Goal: Communication & Community: Ask a question

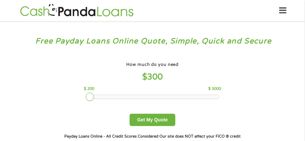
drag, startPoint x: 120, startPoint y: 97, endPoint x: 90, endPoint y: 95, distance: 30.6
click at [89, 96] on div at bounding box center [90, 96] width 8 height 8
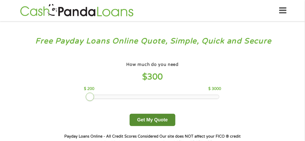
click at [147, 119] on button "Get My Quote" at bounding box center [153, 120] width 46 height 12
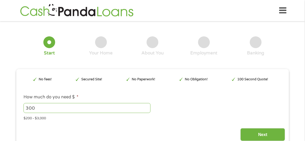
type input "Cj0KCQjwwZDFBhCpARIsAB95qO1GquhcMOo4AMUdXIrYNwaNiH0el_CmApfQTVF6ZFnXPd1R-LJjNkk…"
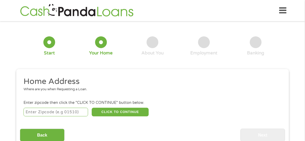
click at [71, 112] on input "number" at bounding box center [56, 112] width 65 height 9
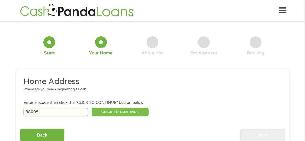
type input "88005"
click at [119, 113] on button "CLICK TO CONTINUE" at bounding box center [120, 112] width 57 height 9
type input "88005"
type input "Las Cruces"
select select "New Mexico"
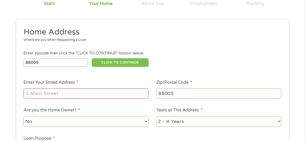
scroll to position [52, 0]
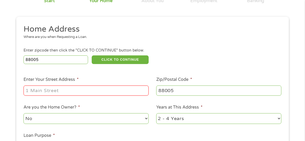
click at [40, 90] on input "Enter Your Street Address *" at bounding box center [86, 90] width 125 height 10
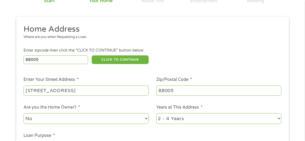
type input "1400 Branding Iron Circle"
click at [40, 119] on select "No Yes" at bounding box center [86, 118] width 125 height 11
select select "yes"
click at [24, 113] on select "No Yes" at bounding box center [86, 118] width 125 height 11
click at [278, 119] on select "1 Year or less 1 - 2 Years 2 - 4 Years Over 4 Years" at bounding box center [218, 118] width 125 height 11
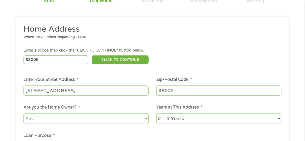
select select "60months"
click at [156, 113] on select "1 Year or less 1 - 2 Years 2 - 4 Years Over 4 Years" at bounding box center [218, 118] width 125 height 11
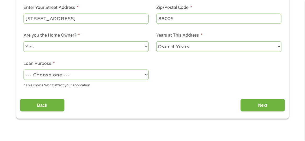
scroll to position [130, 0]
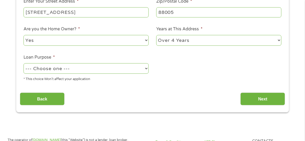
click at [146, 70] on select "--- Choose one --- Pay Bills Debt Consolidation Home Improvement Major Purchase…" at bounding box center [86, 68] width 125 height 11
select select "shorttermcash"
click at [24, 63] on select "--- Choose one --- Pay Bills Debt Consolidation Home Improvement Major Purchase…" at bounding box center [86, 68] width 125 height 11
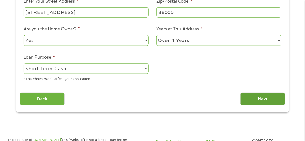
click at [261, 98] on input "Next" at bounding box center [262, 98] width 45 height 13
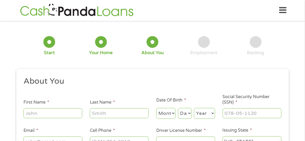
scroll to position [0, 0]
click at [57, 113] on input "First Name *" at bounding box center [53, 113] width 59 height 10
type input "[PERSON_NAME]"
type input "Villa"
click at [170, 113] on select "Month 1 2 3 4 5 6 7 8 9 10 11 12" at bounding box center [166, 113] width 20 height 11
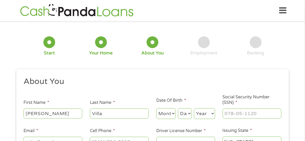
select select "10"
click at [156, 108] on select "Month 1 2 3 4 5 6 7 8 9 10 11 12" at bounding box center [166, 113] width 20 height 11
click at [187, 115] on select "Day 1 2 3 4 5 6 7 8 9 10 11 12 13 14 15 16 17 18 19 20 21 22 23 24 25 26 27 28 …" at bounding box center [185, 113] width 14 height 11
select select "26"
click at [178, 108] on select "Day 1 2 3 4 5 6 7 8 9 10 11 12 13 14 15 16 17 18 19 20 21 22 23 24 25 26 27 28 …" at bounding box center [185, 113] width 14 height 11
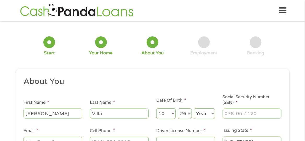
click at [203, 112] on select "Year 2007 2006 2005 2004 2003 2002 2001 2000 1999 1998 1997 1996 1995 1994 1993…" at bounding box center [204, 113] width 21 height 11
select select "1957"
click at [194, 108] on select "Year 2007 2006 2005 2004 2003 2002 2001 2000 1999 1998 1997 1996 1995 1994 1993…" at bounding box center [204, 113] width 21 height 11
click at [232, 113] on input "___-__-____" at bounding box center [252, 113] width 59 height 10
type input "585-72-5370"
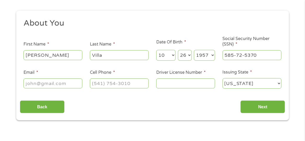
scroll to position [78, 0]
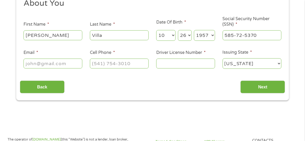
click at [45, 61] on input "Email *" at bounding box center [53, 64] width 59 height 10
type input "[EMAIL_ADDRESS][DOMAIN_NAME]"
type input "(575) 915-2137"
click at [165, 64] on input "Driver License Number *" at bounding box center [185, 64] width 59 height 10
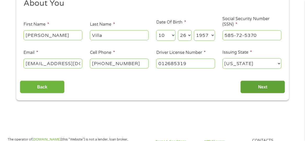
type input "012685319"
click at [256, 86] on input "Next" at bounding box center [262, 86] width 45 height 13
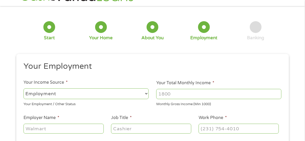
scroll to position [0, 0]
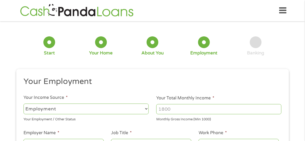
click at [148, 108] on select "--- Choose one --- Employment Self Employed Benefits" at bounding box center [86, 108] width 125 height 11
select select "benefits"
click at [24, 103] on select "--- Choose one --- Employment Self Employed Benefits" at bounding box center [86, 108] width 125 height 11
type input "Other"
type input "(575) 915-2137"
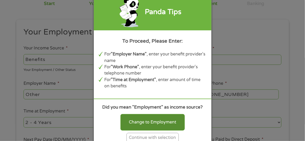
scroll to position [52, 0]
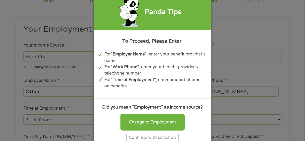
click at [144, 137] on div "Continue with selection" at bounding box center [152, 138] width 52 height 10
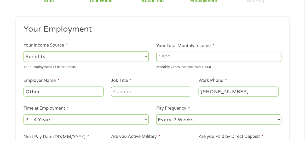
click at [97, 92] on input "Other" at bounding box center [64, 91] width 80 height 10
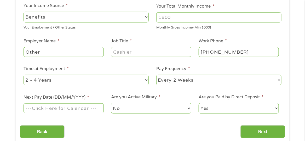
scroll to position [104, 0]
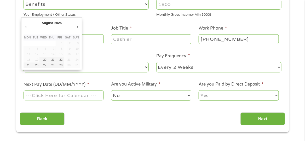
click at [50, 96] on input "Next Pay Date (DD/MM/YYYY) *" at bounding box center [64, 95] width 80 height 10
type input "29/08/2025"
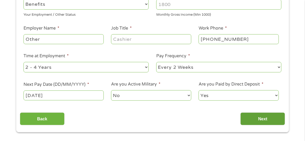
click at [255, 120] on input "Next" at bounding box center [262, 118] width 45 height 13
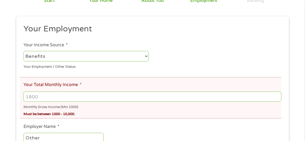
scroll to position [0, 0]
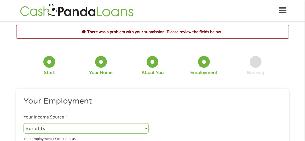
click at [147, 128] on select "--- Choose one --- Employment Self Employed Benefits" at bounding box center [86, 128] width 125 height 11
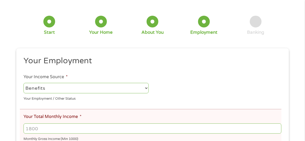
scroll to position [52, 0]
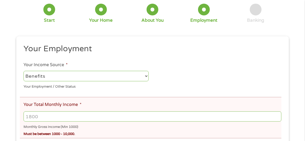
drag, startPoint x: 41, startPoint y: 115, endPoint x: 19, endPoint y: 114, distance: 22.0
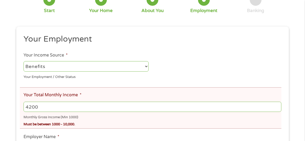
scroll to position [78, 0]
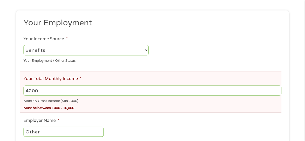
type input "4200"
click at [41, 132] on input "Other" at bounding box center [64, 132] width 80 height 10
type input "O"
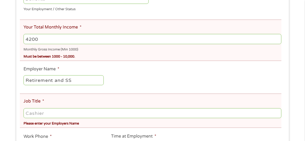
scroll to position [130, 0]
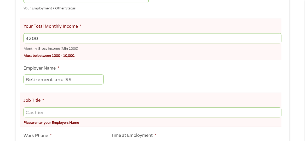
type input "Retirement and SS"
click at [40, 114] on input "Job Title *" at bounding box center [153, 112] width 258 height 10
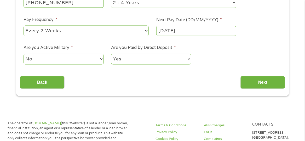
scroll to position [287, 0]
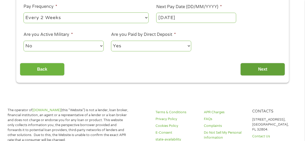
type input "Retired"
click at [257, 69] on input "Next" at bounding box center [262, 69] width 45 height 13
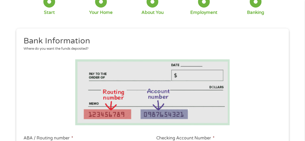
scroll to position [0, 0]
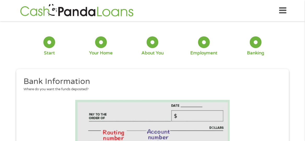
click at [283, 10] on icon at bounding box center [282, 10] width 7 height 13
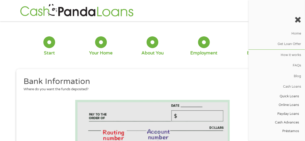
click at [142, 76] on h2 "Bank Information" at bounding box center [151, 81] width 254 height 10
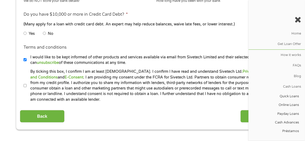
scroll to position [235, 0]
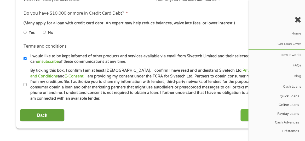
click at [35, 116] on input "Back" at bounding box center [42, 115] width 45 height 13
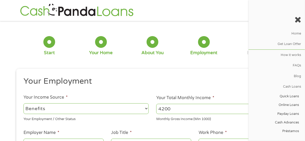
scroll to position [0, 0]
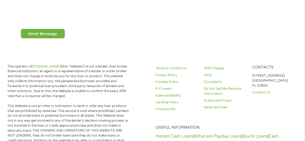
scroll to position [235, 0]
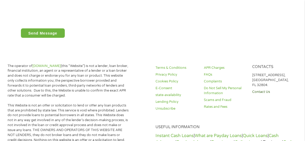
click at [268, 92] on link "Contact Us" at bounding box center [273, 92] width 42 height 5
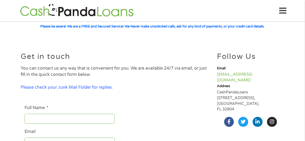
click at [43, 118] on input "Full Name *" at bounding box center [70, 119] width 90 height 10
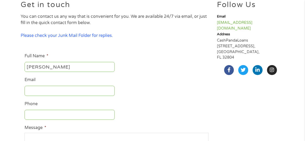
scroll to position [52, 0]
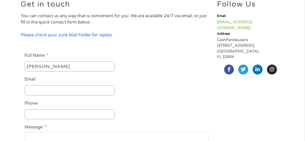
type input "[PERSON_NAME]"
click at [38, 90] on input "Email" at bounding box center [70, 90] width 90 height 10
type input "[EMAIL_ADDRESS][DOMAIN_NAME]"
click at [47, 116] on input "Phone" at bounding box center [70, 114] width 90 height 10
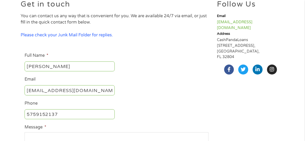
click at [37, 115] on input "5759152137" at bounding box center [70, 114] width 90 height 10
click at [48, 113] on input "575-9152137" at bounding box center [70, 114] width 90 height 10
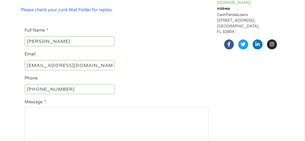
scroll to position [78, 0]
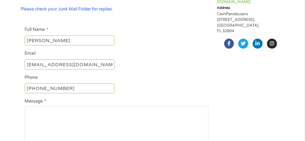
type input "[PHONE_NUMBER]"
click at [48, 113] on textarea "Message *" at bounding box center [117, 125] width 184 height 38
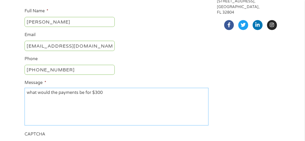
scroll to position [130, 0]
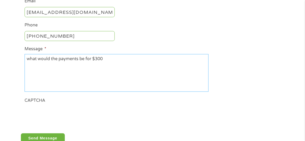
type textarea "what would the payments be for $300"
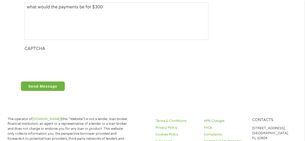
scroll to position [183, 0]
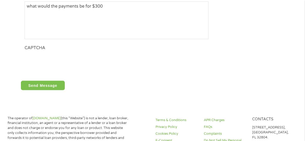
click at [42, 85] on input "Send Message" at bounding box center [43, 85] width 44 height 9
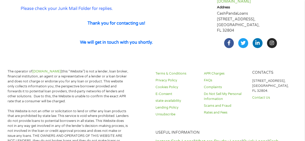
scroll to position [73, 0]
